Goal: Find specific page/section: Find specific page/section

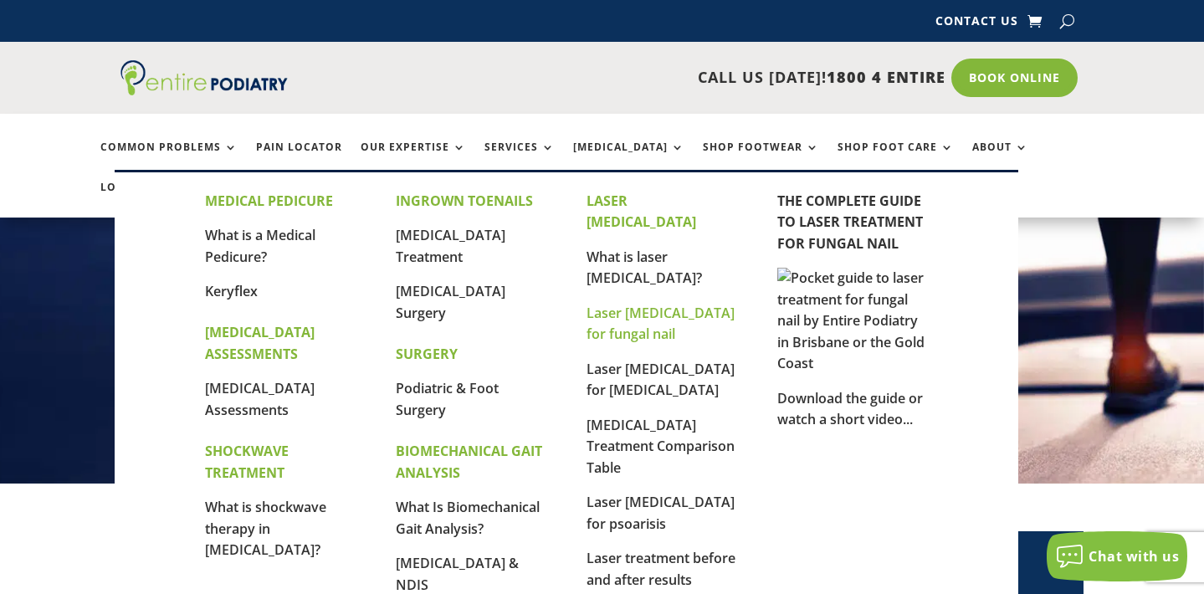
click at [627, 304] on link "Laser [MEDICAL_DATA] for fungal nail" at bounding box center [661, 324] width 148 height 40
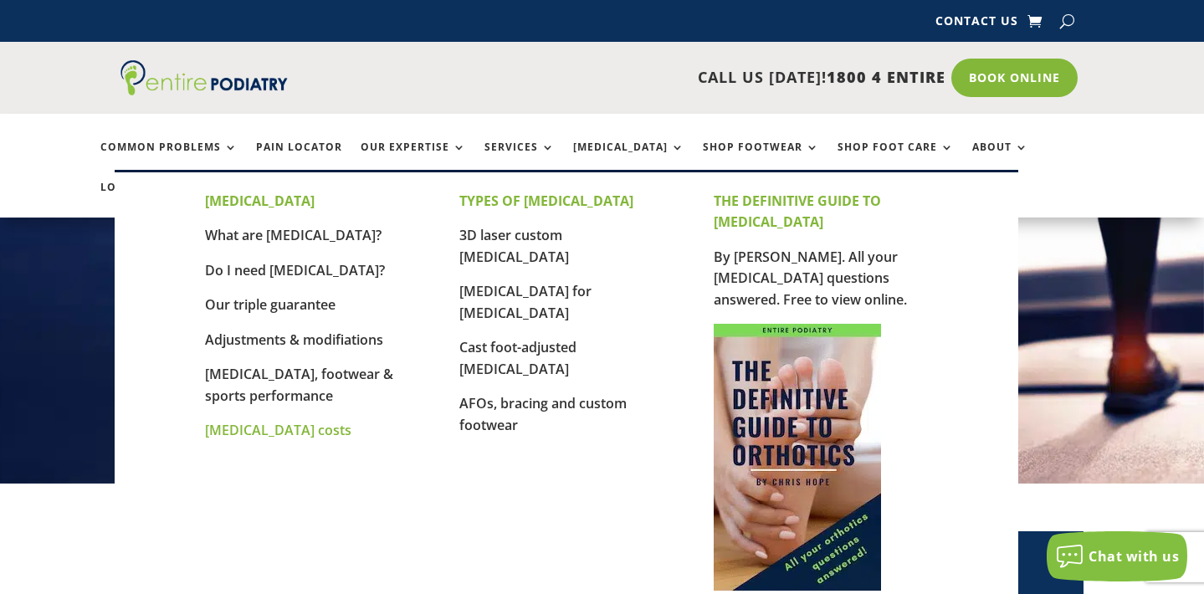
click at [272, 426] on link "[MEDICAL_DATA] costs" at bounding box center [278, 430] width 146 height 18
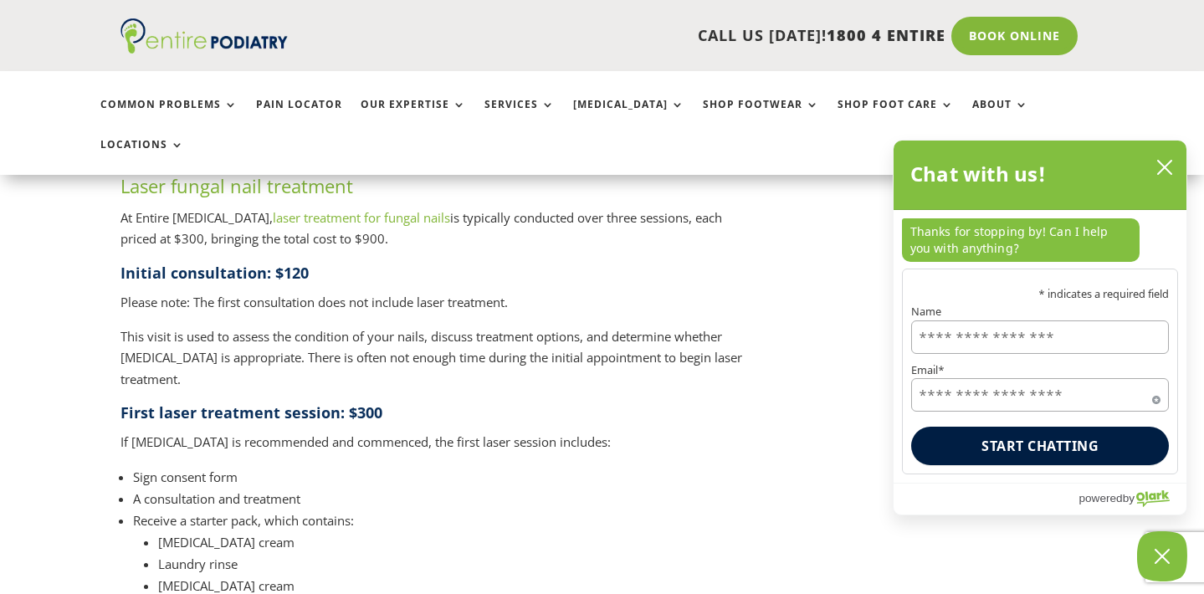
scroll to position [1854, 0]
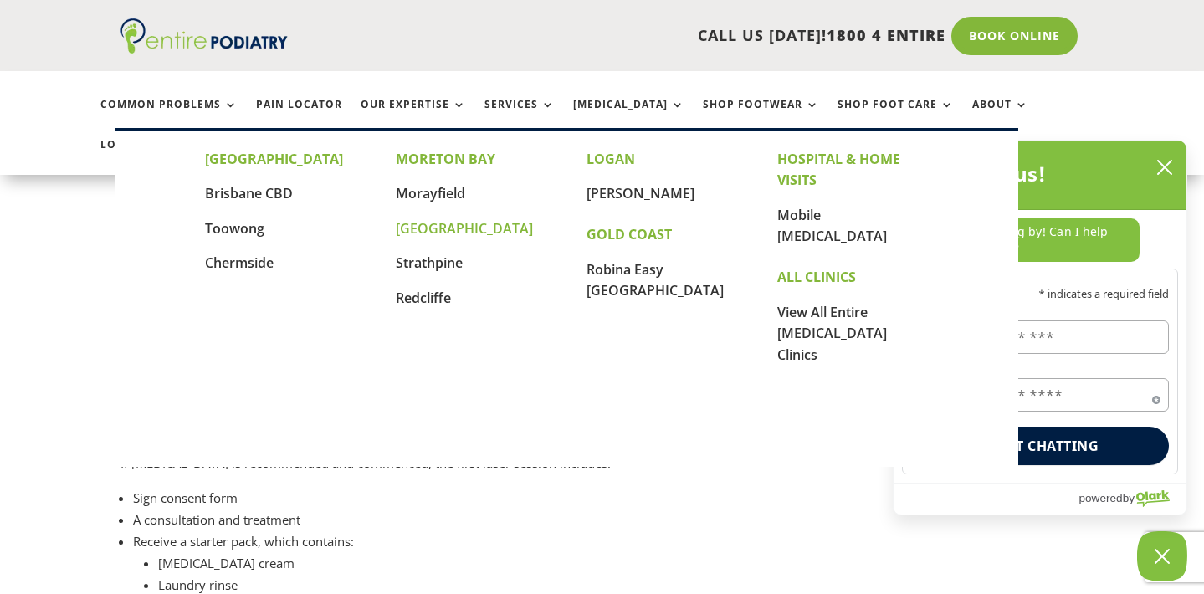
click at [431, 229] on link "[GEOGRAPHIC_DATA]" at bounding box center [464, 228] width 137 height 18
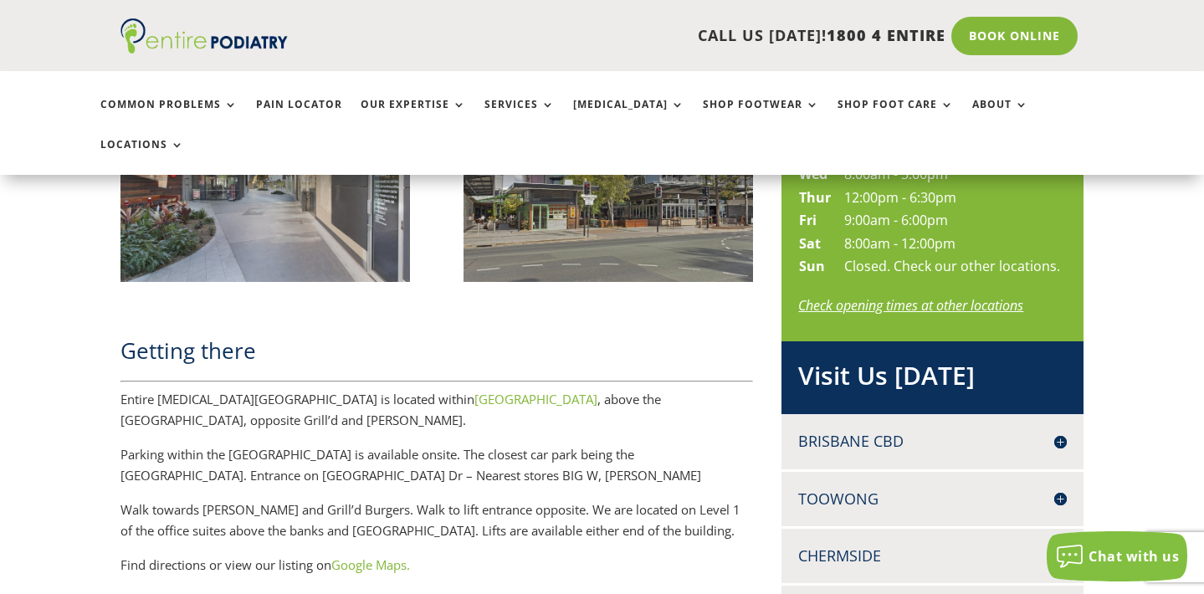
scroll to position [1066, 0]
